Goal: Task Accomplishment & Management: Use online tool/utility

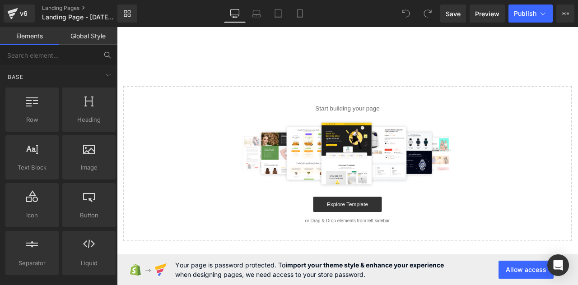
click at [107, 55] on icon at bounding box center [107, 55] width 8 height 8
click at [82, 56] on input "text" at bounding box center [49, 55] width 98 height 20
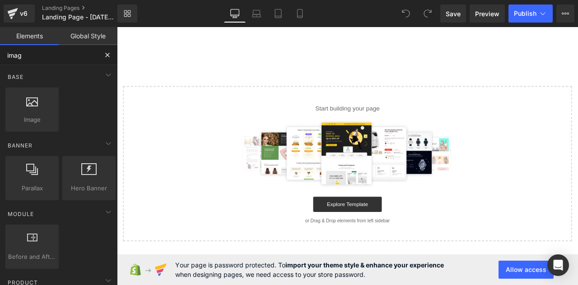
type input "image"
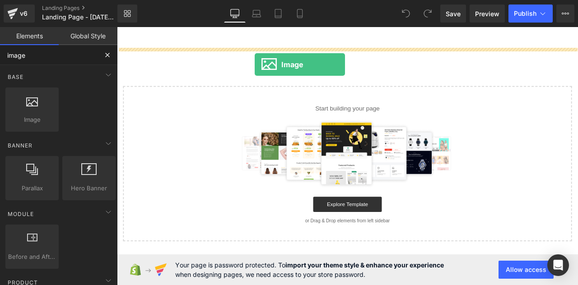
drag, startPoint x: 152, startPoint y: 134, endPoint x: 280, endPoint y: 71, distance: 142.7
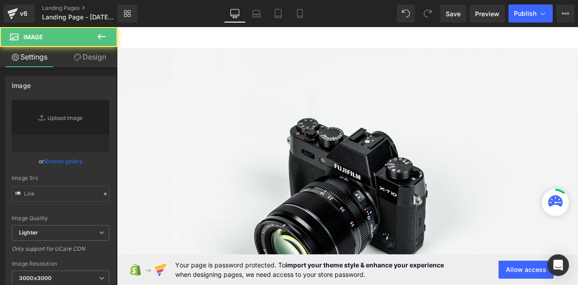
type input "//[DOMAIN_NAME][URL]"
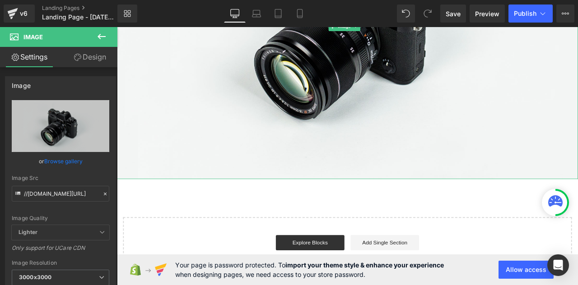
scroll to position [209, 0]
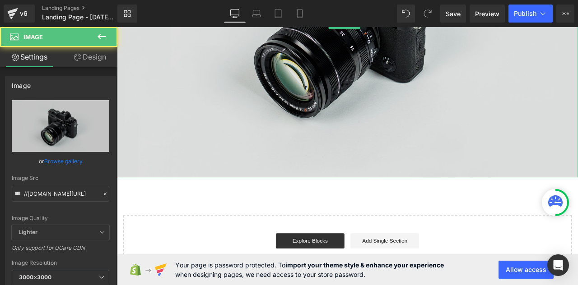
click at [253, 132] on img at bounding box center [390, 24] width 546 height 362
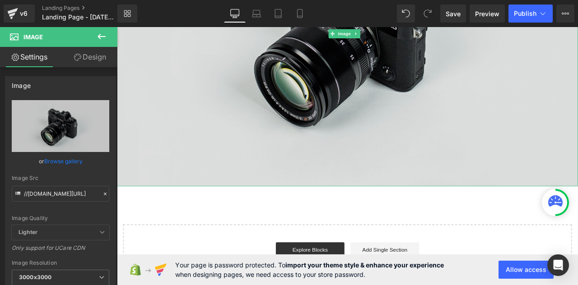
scroll to position [198, 0]
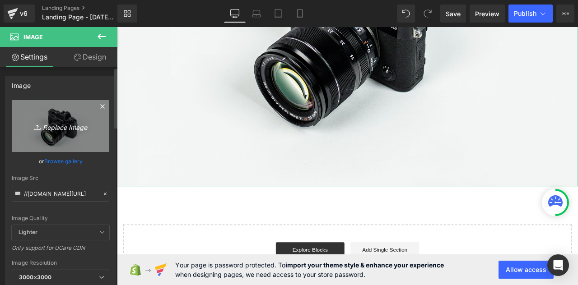
click at [59, 127] on icon "Replace Image" at bounding box center [60, 126] width 72 height 11
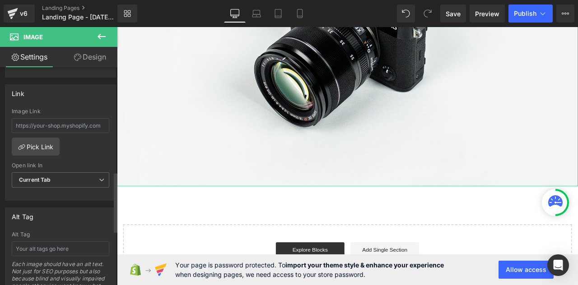
scroll to position [378, 0]
click at [70, 172] on span "Current Tab" at bounding box center [61, 180] width 98 height 16
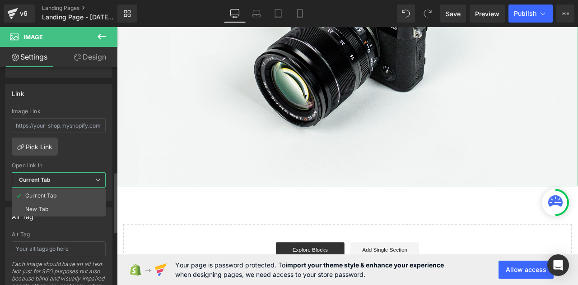
click at [70, 172] on span "Current Tab" at bounding box center [59, 180] width 94 height 16
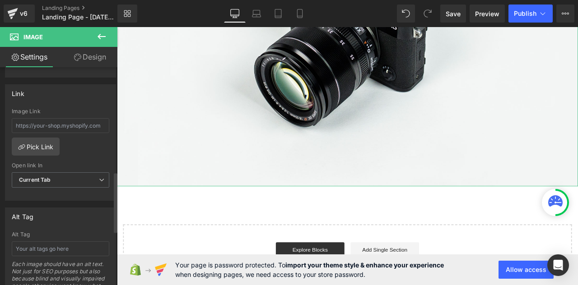
click at [70, 172] on span "Current Tab" at bounding box center [61, 180] width 98 height 16
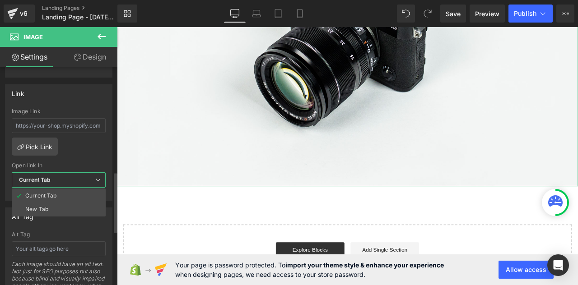
click at [70, 172] on span "Current Tab" at bounding box center [59, 180] width 94 height 16
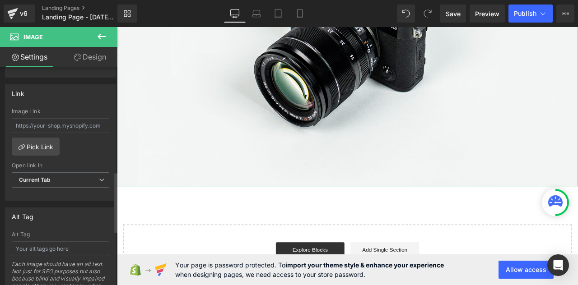
click at [70, 172] on span "Current Tab" at bounding box center [61, 180] width 98 height 16
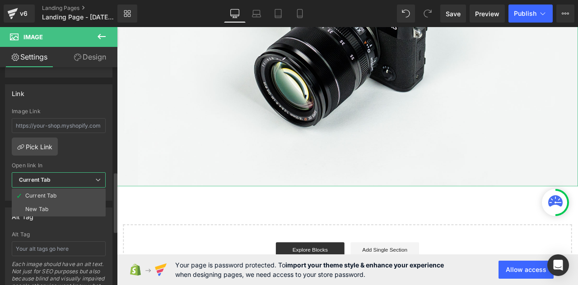
click at [67, 181] on span "Current Tab" at bounding box center [59, 180] width 94 height 16
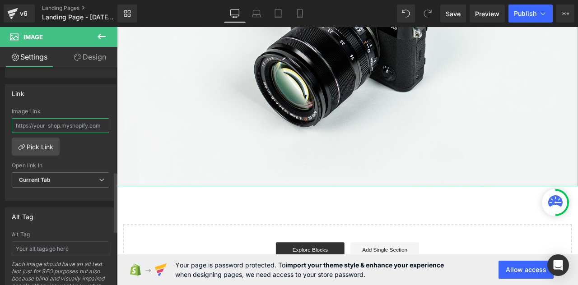
click at [69, 122] on input "text" at bounding box center [61, 125] width 98 height 15
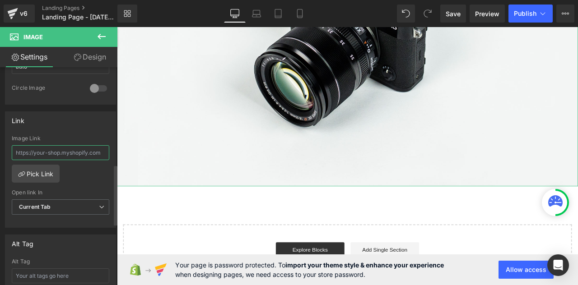
scroll to position [353, 0]
click at [41, 171] on link "Pick Link" at bounding box center [36, 172] width 48 height 18
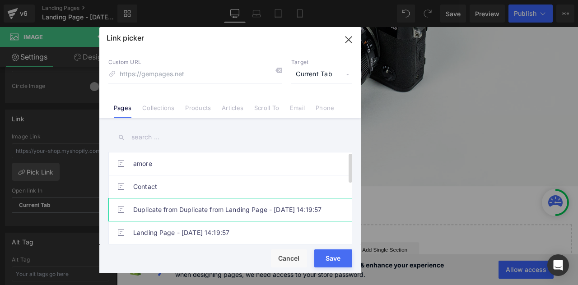
click at [151, 200] on link "Duplicate from Duplicate from Landing Page - [DATE] 14:19:57" at bounding box center [232, 210] width 199 height 23
type input "/pages/duplicate-from-duplicate-from-landing-page-aug-12-14-19-57"
click at [324, 254] on button "Save" at bounding box center [333, 259] width 38 height 18
type input "/pages/duplicate-from-duplicate-from-landing-page-aug-12-14-19-57"
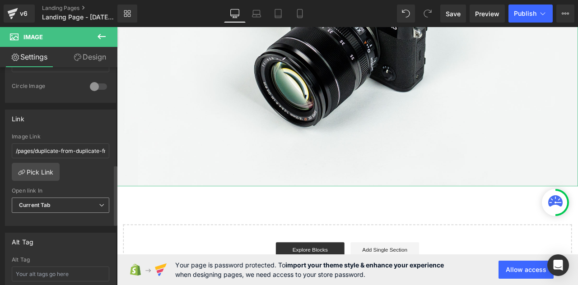
click at [69, 200] on span "Current Tab" at bounding box center [61, 206] width 98 height 16
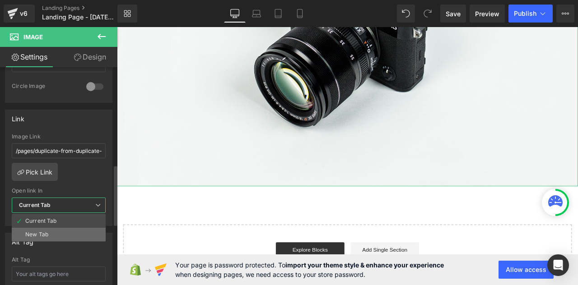
click at [63, 228] on li "New Tab" at bounding box center [59, 235] width 94 height 14
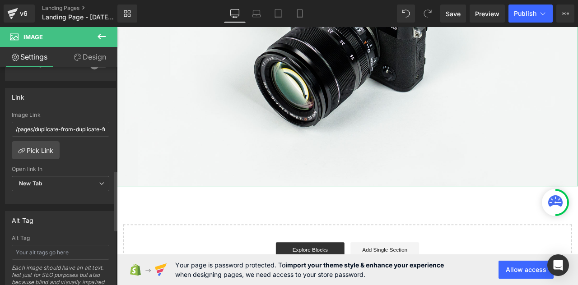
scroll to position [379, 0]
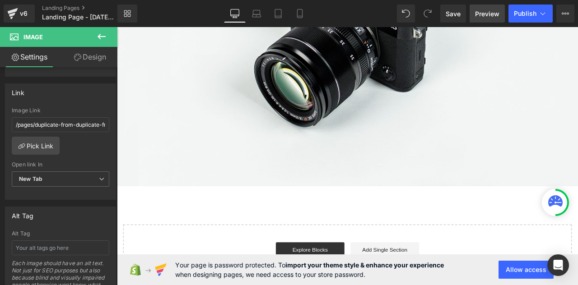
click at [484, 10] on span "Preview" at bounding box center [487, 13] width 24 height 9
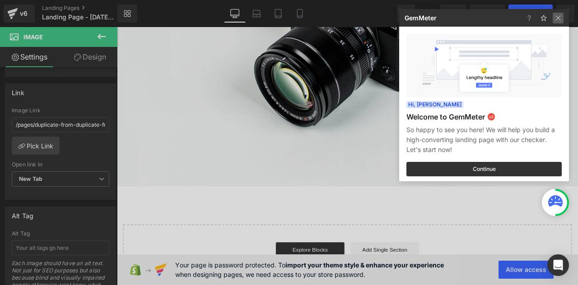
click at [557, 16] on img at bounding box center [558, 18] width 11 height 11
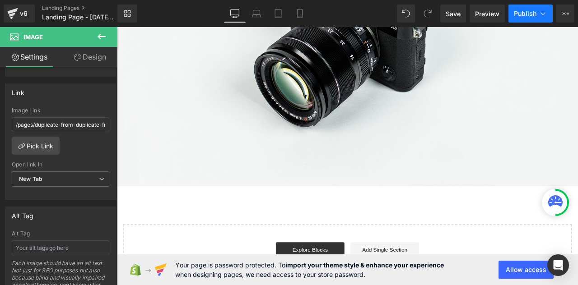
click at [521, 14] on span "Publish" at bounding box center [525, 13] width 23 height 7
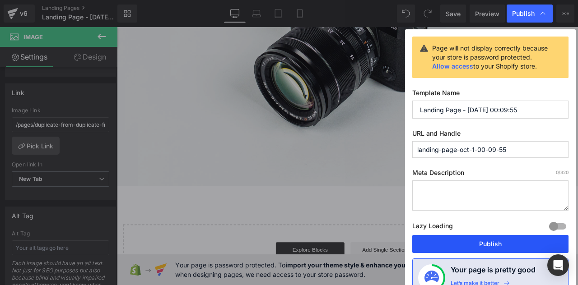
click at [482, 242] on button "Publish" at bounding box center [490, 244] width 156 height 18
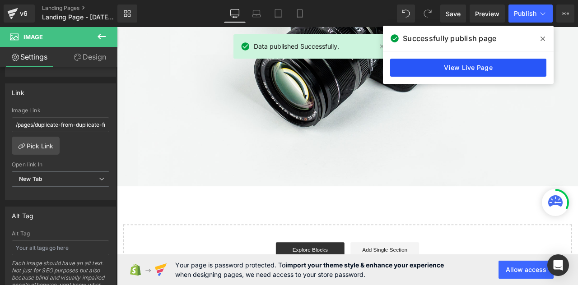
click at [433, 68] on link "View Live Page" at bounding box center [468, 68] width 156 height 18
